Goal: Information Seeking & Learning: Understand process/instructions

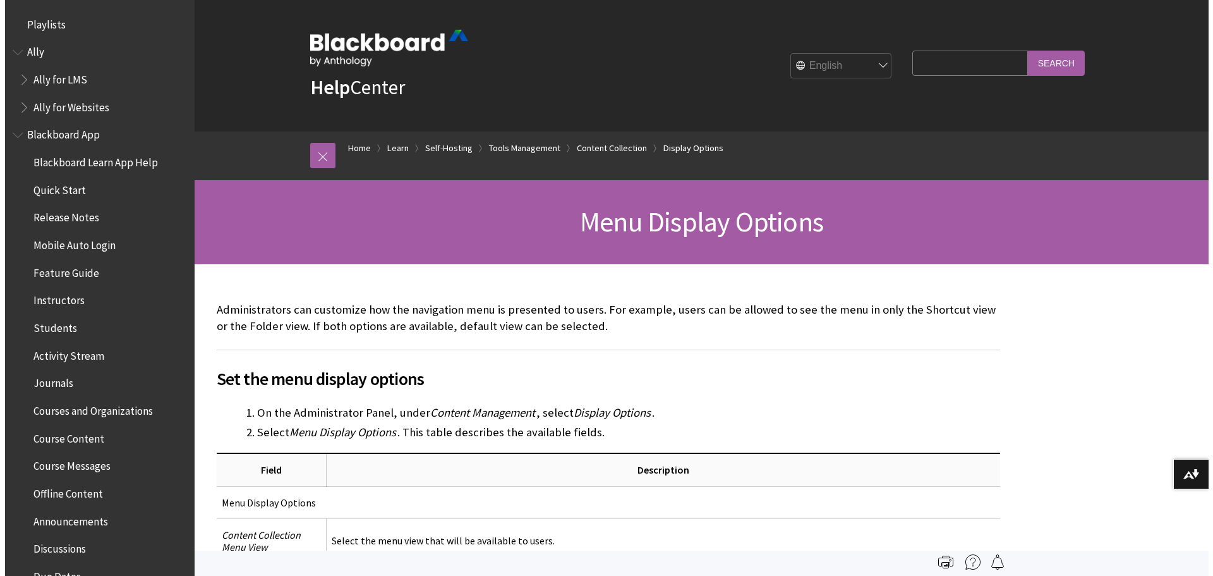
scroll to position [2410, 0]
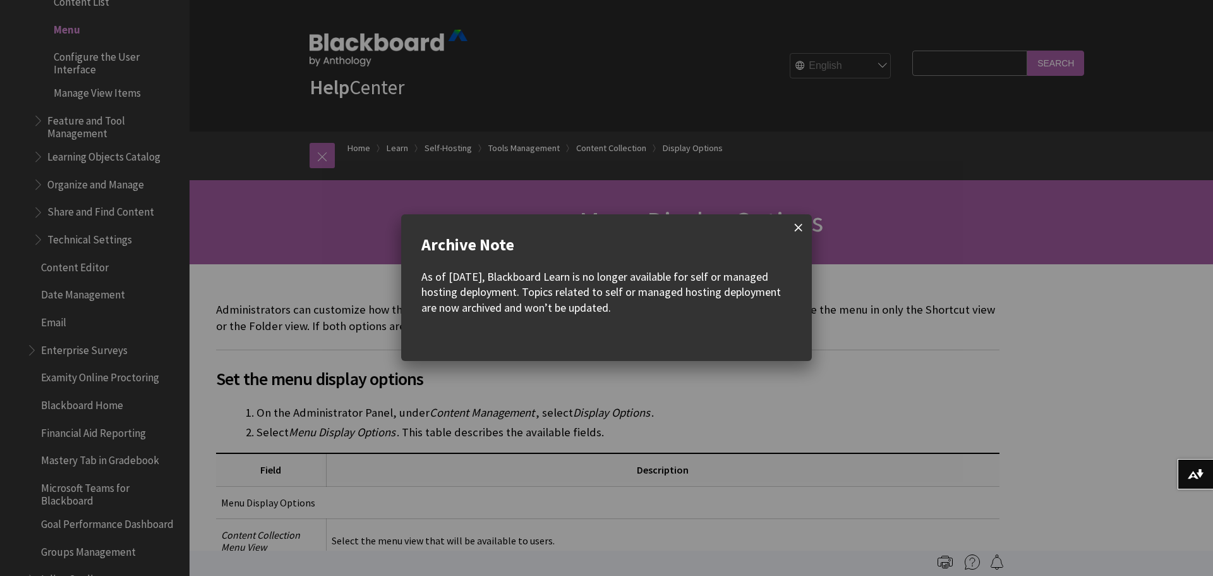
click at [797, 224] on span at bounding box center [798, 227] width 27 height 27
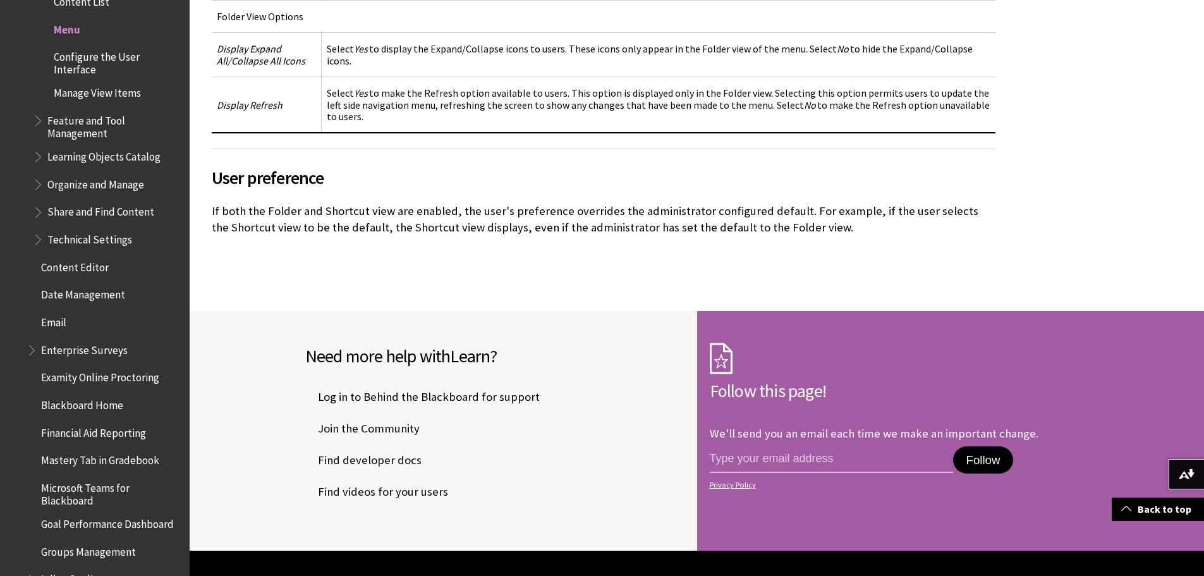
scroll to position [569, 0]
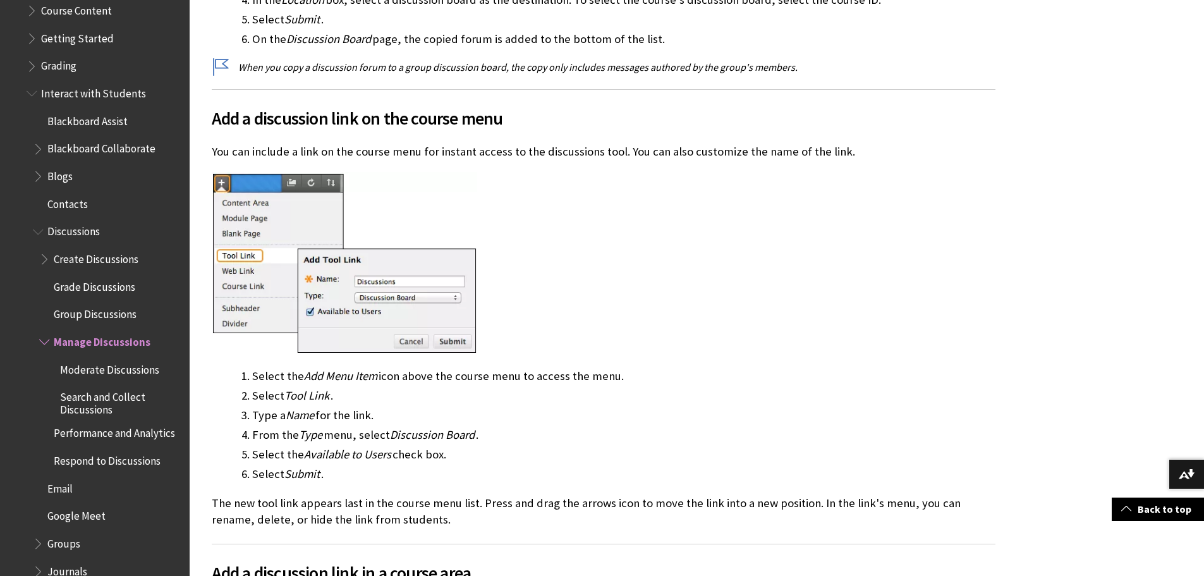
scroll to position [1745, 0]
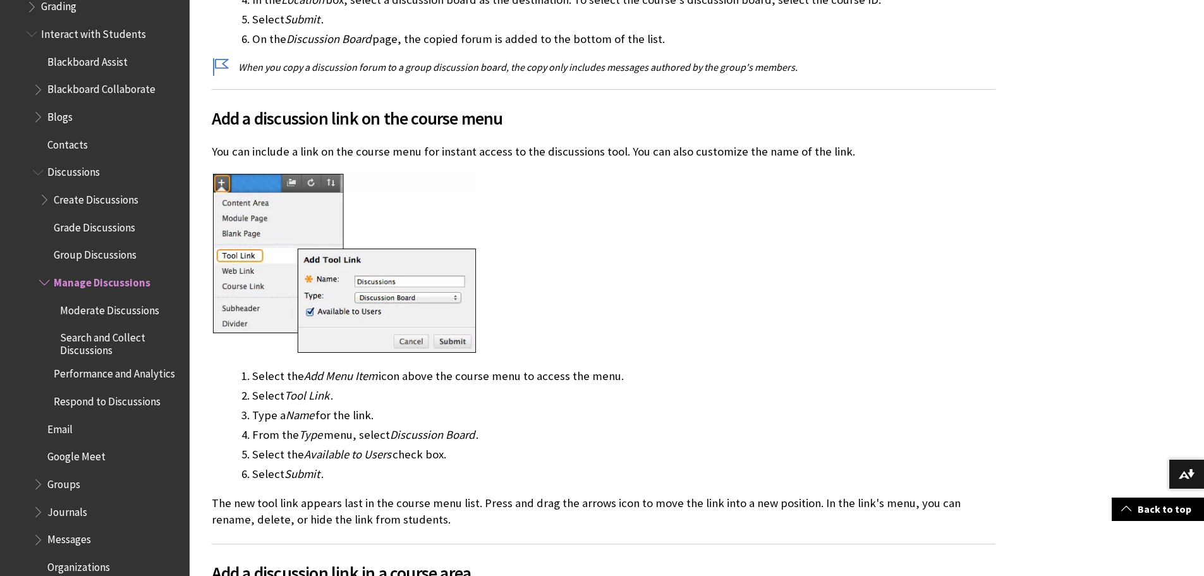
click at [85, 167] on span "Discussions" at bounding box center [73, 170] width 52 height 17
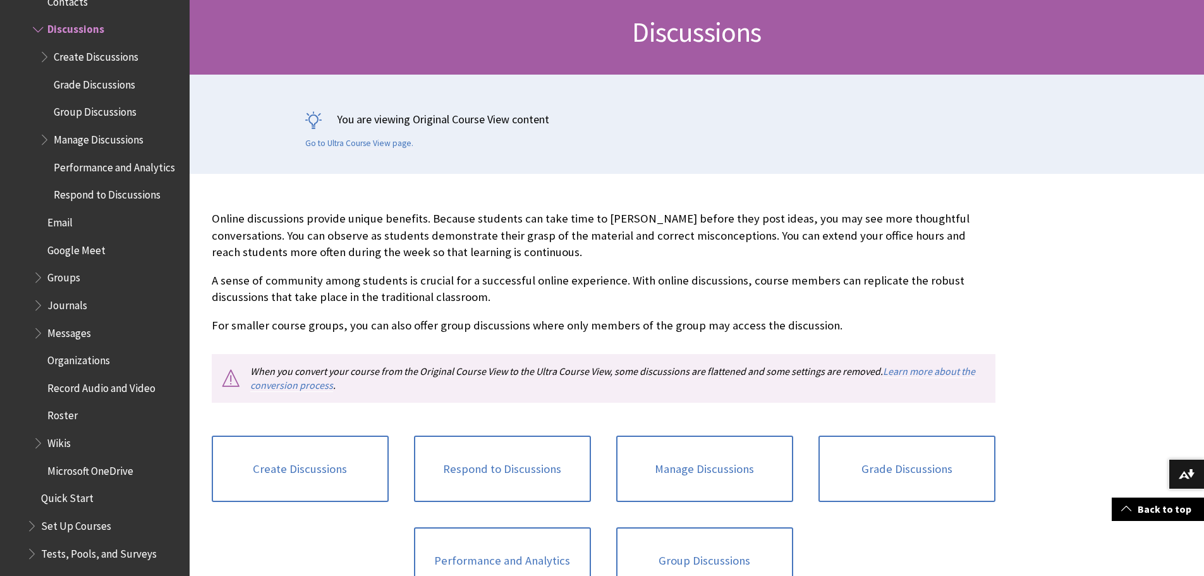
scroll to position [379, 0]
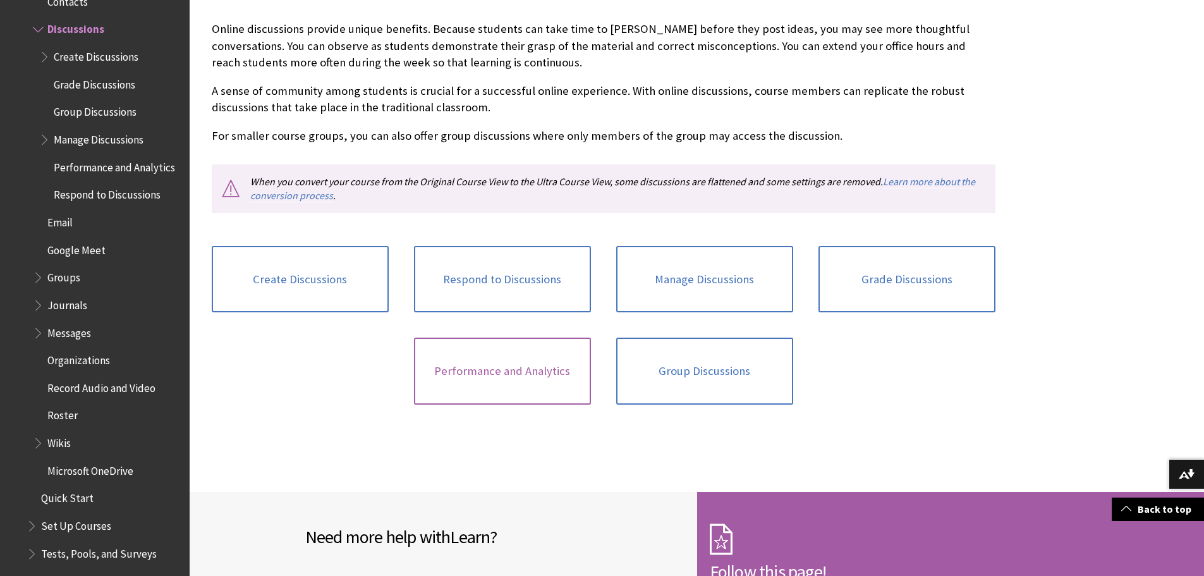
click at [515, 368] on link "Performance and Analytics" at bounding box center [502, 370] width 177 height 67
